Goal: Task Accomplishment & Management: Manage account settings

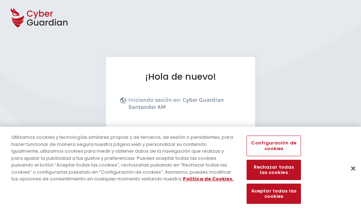
scroll to position [87, 0]
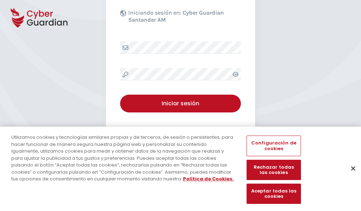
click at [349, 175] on button "Cerrar" at bounding box center [353, 168] width 16 height 16
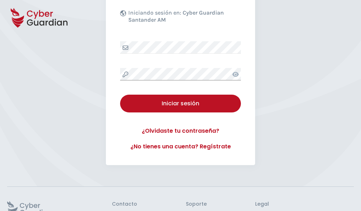
scroll to position [138, 0]
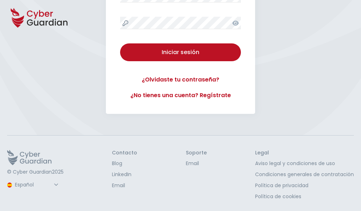
click at [120, 43] on button "Iniciar sesión" at bounding box center [180, 52] width 121 height 18
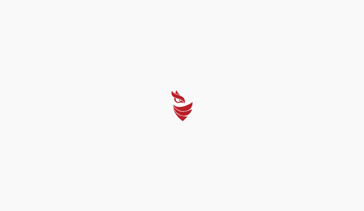
select select "Português (BR)"
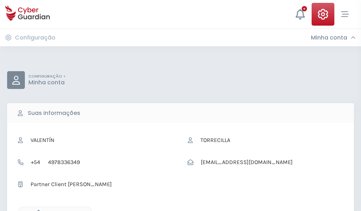
click at [37, 210] on icon "button" at bounding box center [37, 213] width 6 height 6
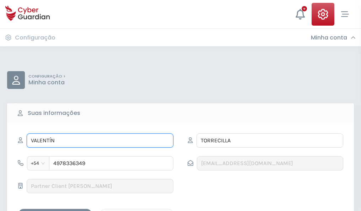
click at [100, 140] on input "VALENTÍN" at bounding box center [100, 140] width 147 height 14
type input "V"
type input "Vidal"
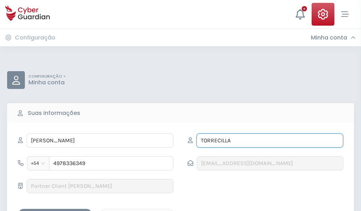
click at [270, 140] on input "TORRECILLA" at bounding box center [269, 140] width 147 height 14
type input "T"
type input "Iglesias"
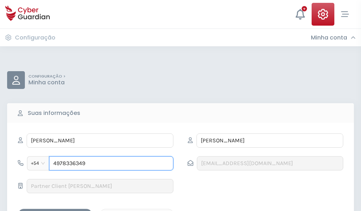
click at [111, 163] on input "4978336349" at bounding box center [111, 163] width 124 height 14
type input "4"
type input "4848161906"
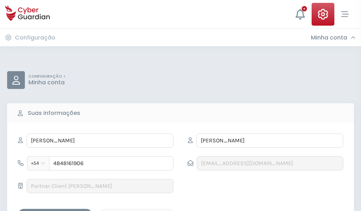
click at [55, 210] on div "Salvar alterações" at bounding box center [55, 214] width 64 height 9
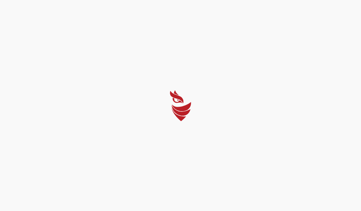
select select "Português (BR)"
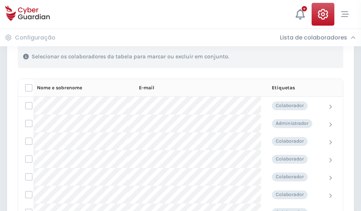
scroll to position [304, 0]
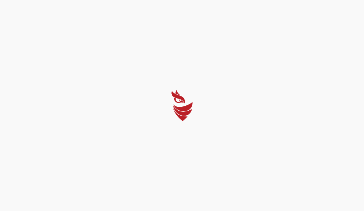
select select "Português (BR)"
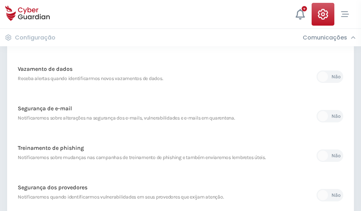
scroll to position [374, 0]
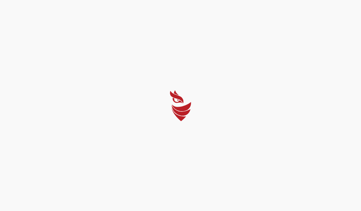
select select "Português (BR)"
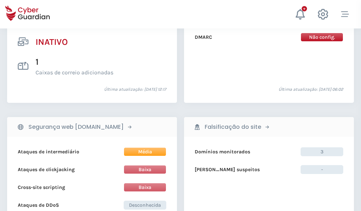
scroll to position [704, 0]
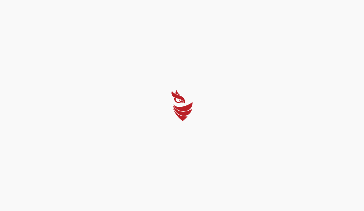
select select "Português (BR)"
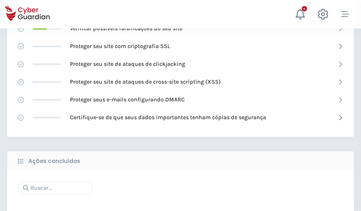
scroll to position [473, 0]
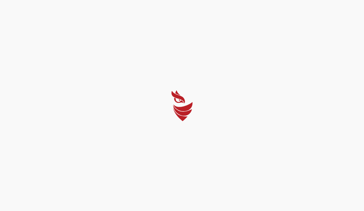
select select "Português (BR)"
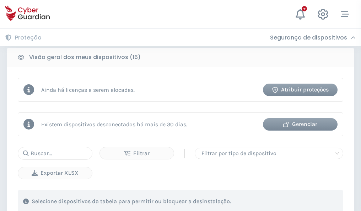
scroll to position [662, 0]
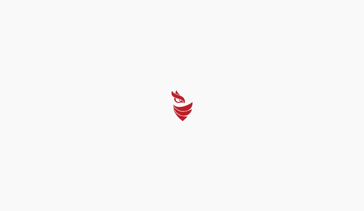
select select "Português (BR)"
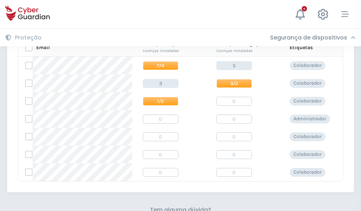
scroll to position [305, 0]
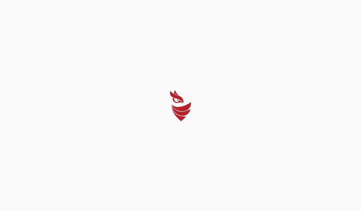
select select "Português (BR)"
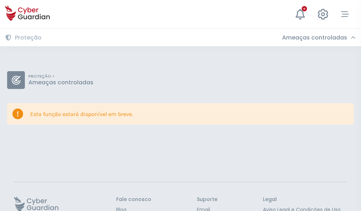
scroll to position [46, 0]
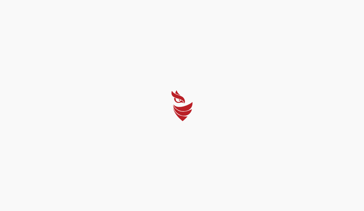
select select "Português (BR)"
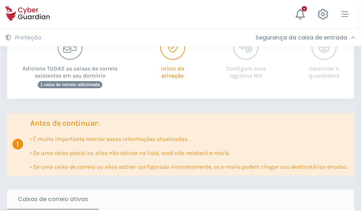
scroll to position [433, 0]
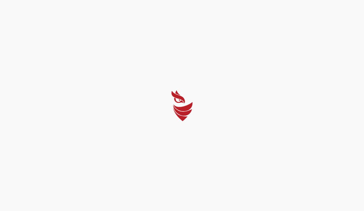
select select "Português (BR)"
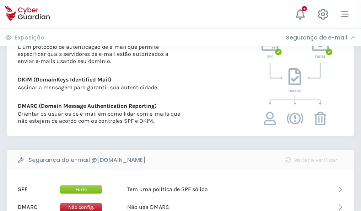
scroll to position [383, 0]
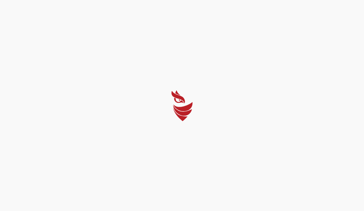
select select "Português (BR)"
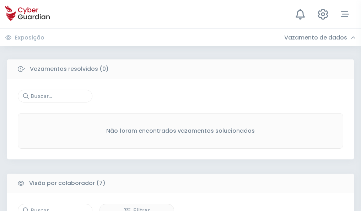
scroll to position [587, 0]
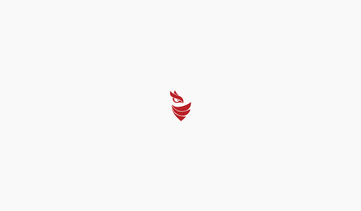
select select "Português (BR)"
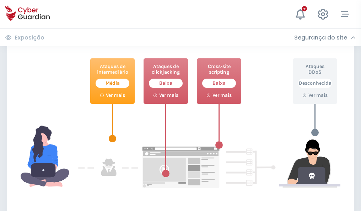
scroll to position [387, 0]
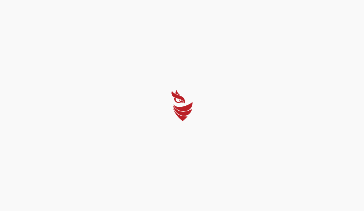
select select "Português (BR)"
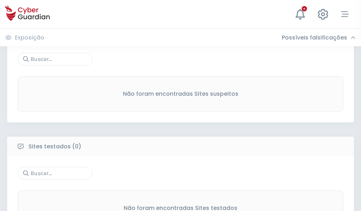
scroll to position [371, 0]
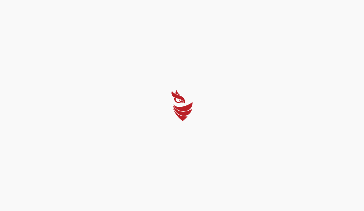
select select "Português (BR)"
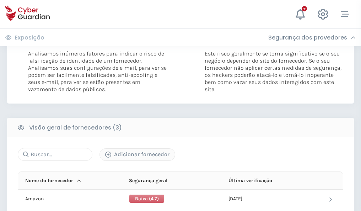
scroll to position [397, 0]
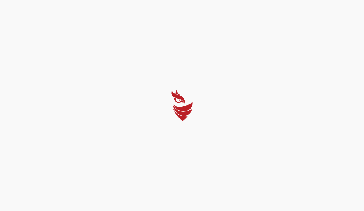
select select "Português (BR)"
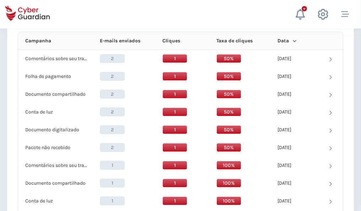
scroll to position [637, 0]
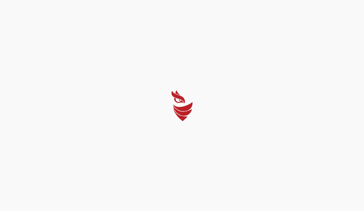
select select "Português (BR)"
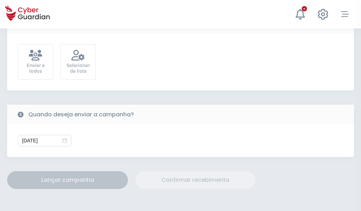
scroll to position [260, 0]
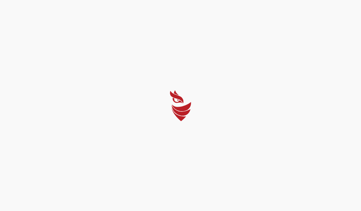
select select "Português (BR)"
